Goal: Task Accomplishment & Management: Manage account settings

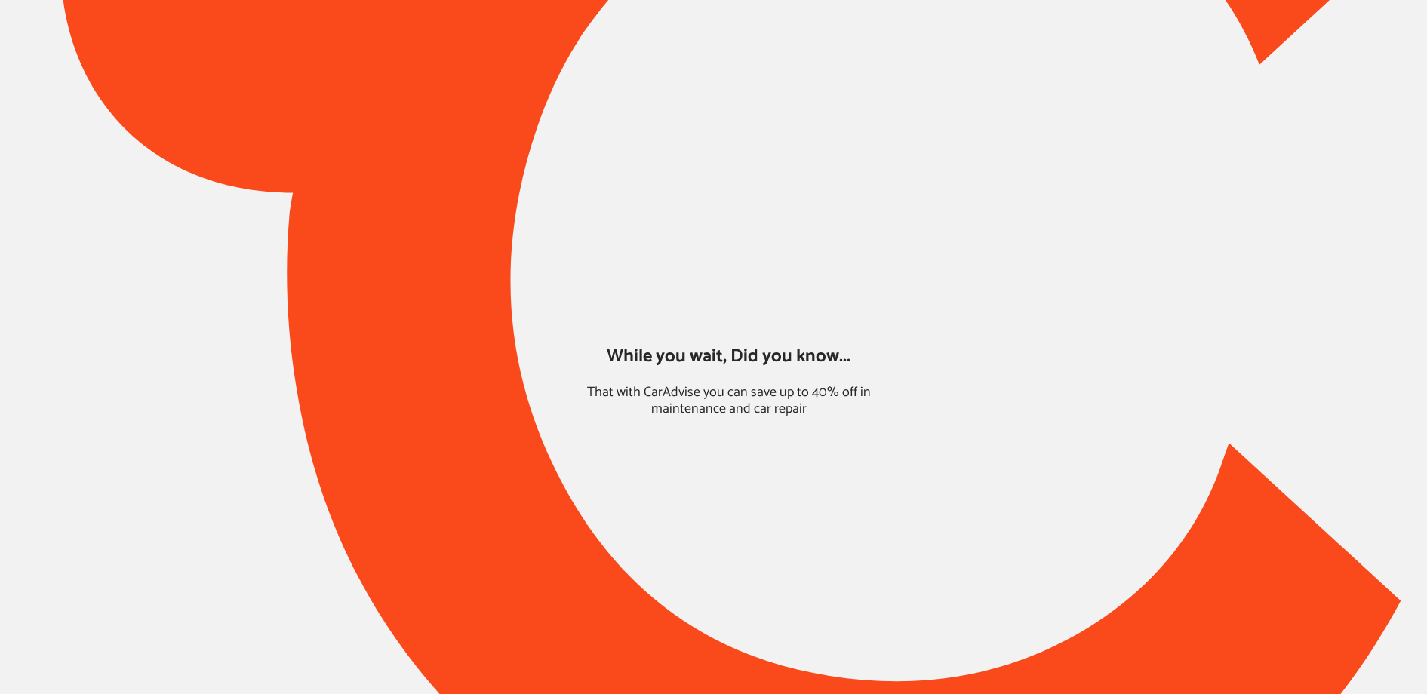
type input "*****"
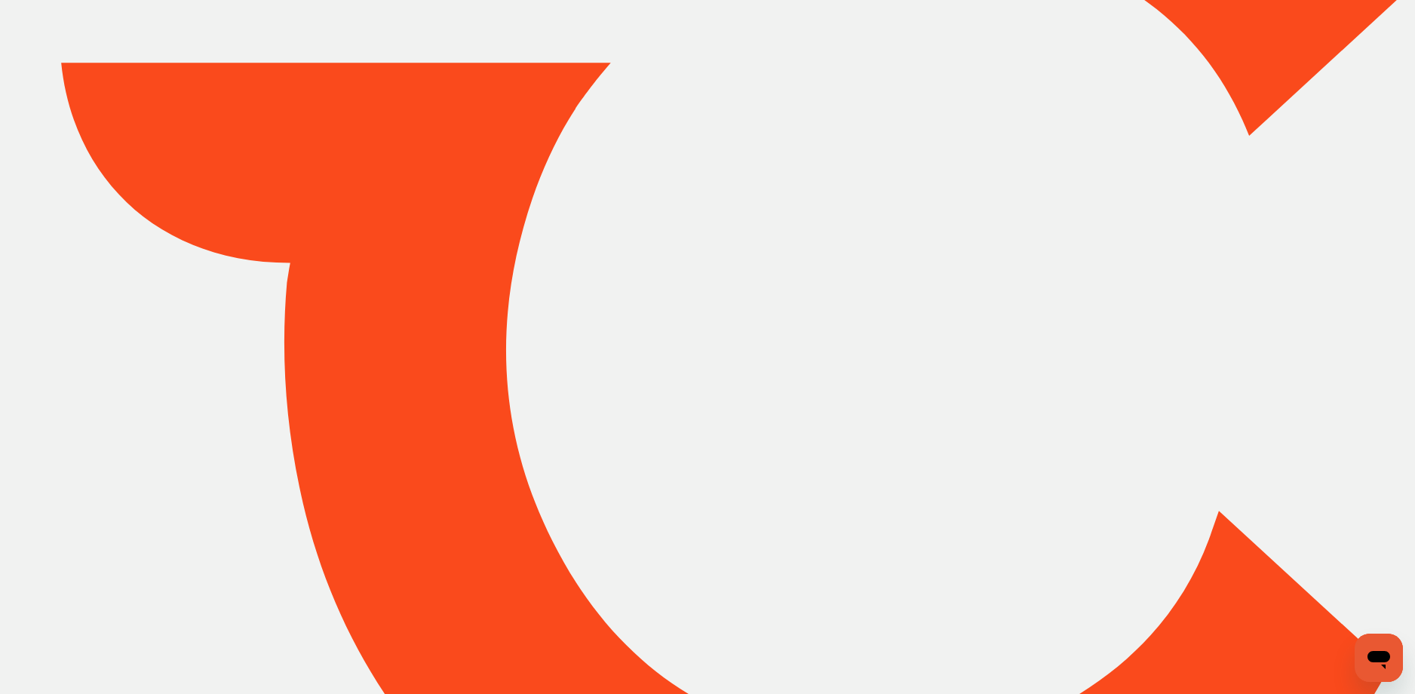
scroll to position [238, 0]
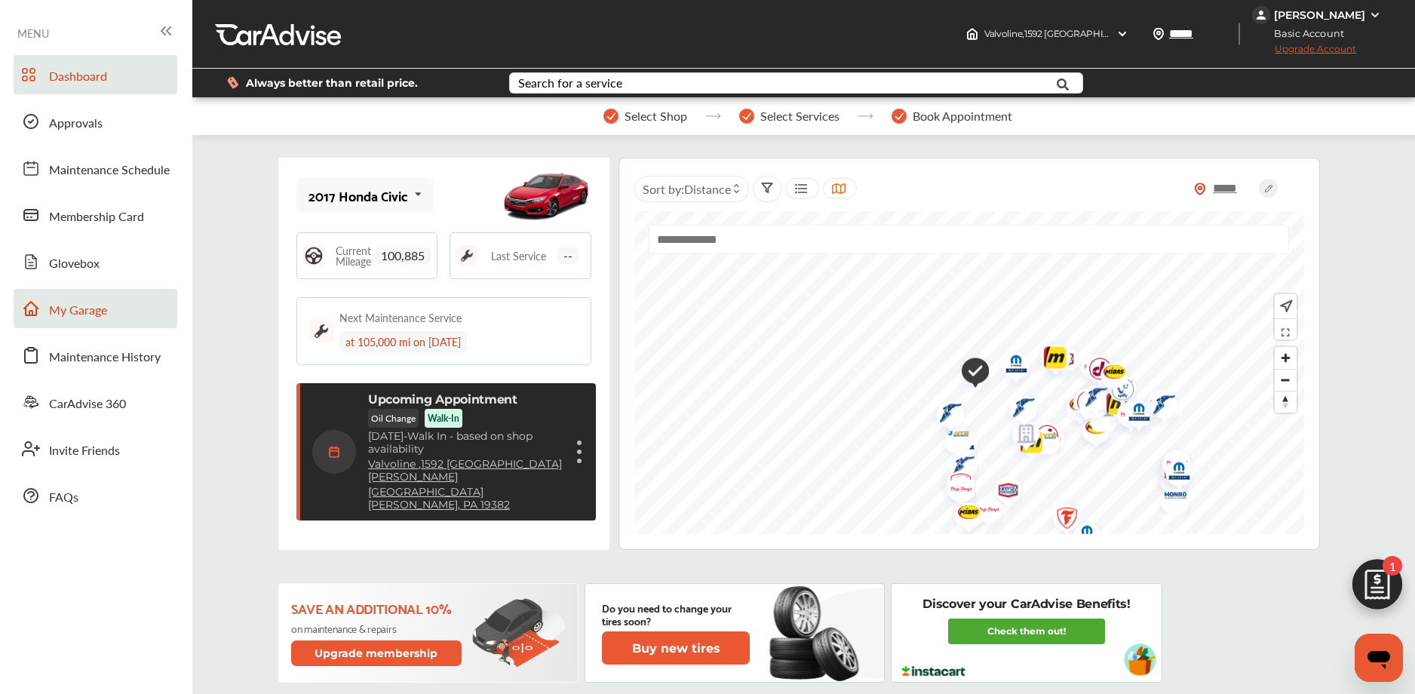
click at [132, 305] on link "My Garage" at bounding box center [96, 308] width 164 height 39
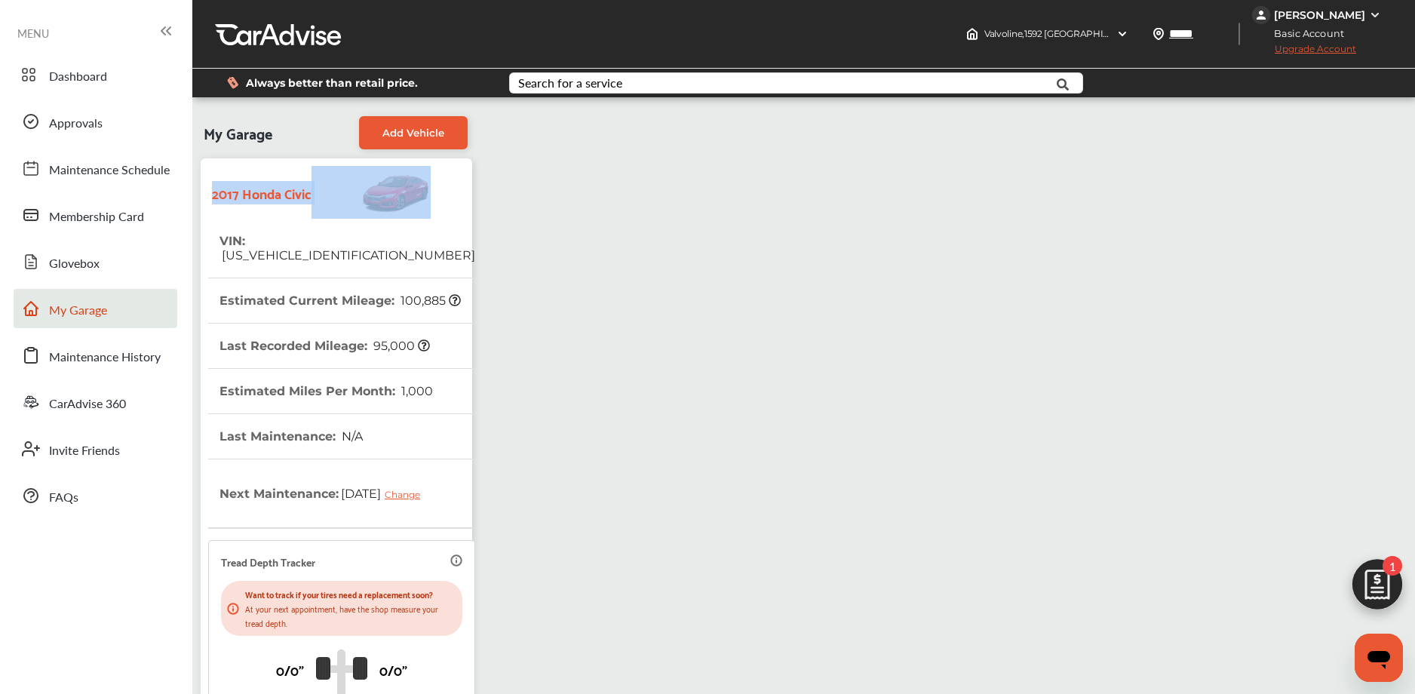
drag, startPoint x: 211, startPoint y: 195, endPoint x: 315, endPoint y: 198, distance: 104.2
click at [320, 198] on div "2017 Honda Civic" at bounding box center [336, 192] width 257 height 53
copy strong "2017 Honda Civic"
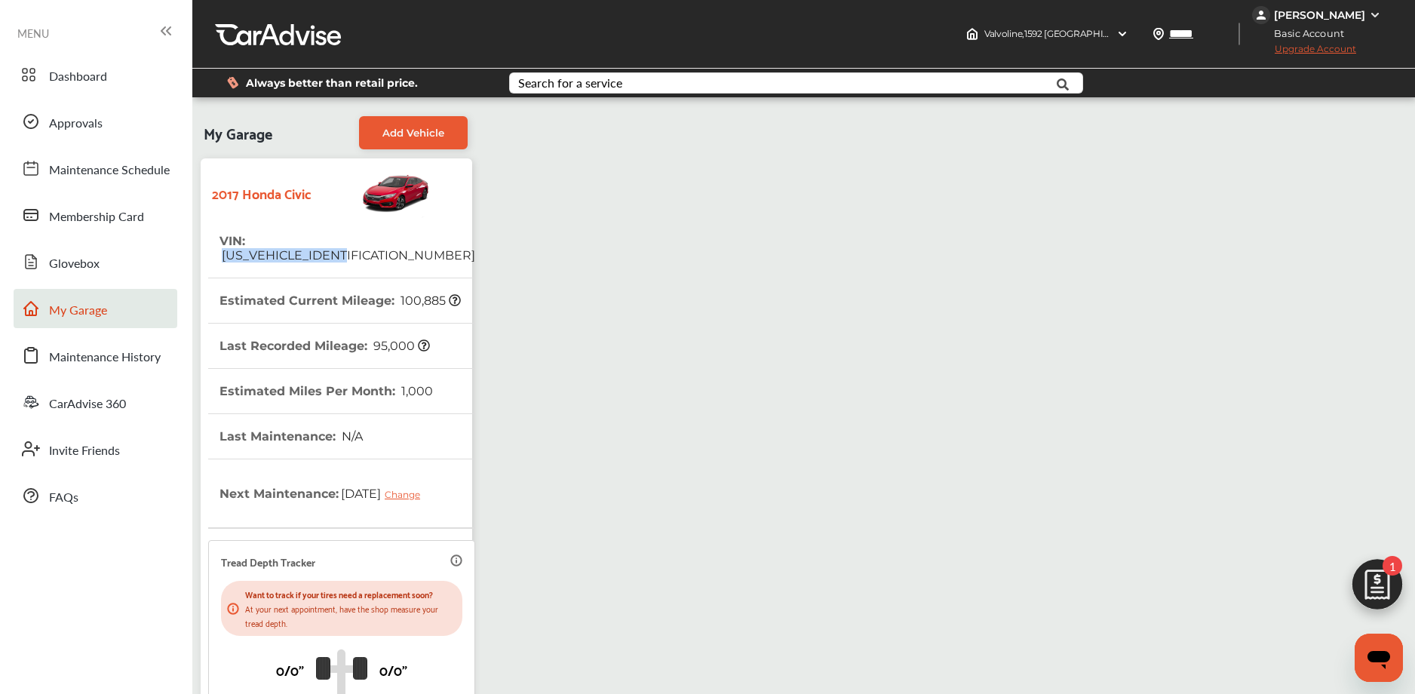
drag, startPoint x: 250, startPoint y: 241, endPoint x: 402, endPoint y: 241, distance: 152.4
click at [405, 241] on tr "VIN : [US_VEHICLE_IDENTIFICATION_NUMBER]" at bounding box center [341, 249] width 267 height 60
click at [729, 291] on div "My Garage Add Vehicle 2017 Honda Civic VIN : [US_VEHICLE_IDENTIFICATION_NUMBER]…" at bounding box center [803, 481] width 1215 height 745
